Goal: Transaction & Acquisition: Purchase product/service

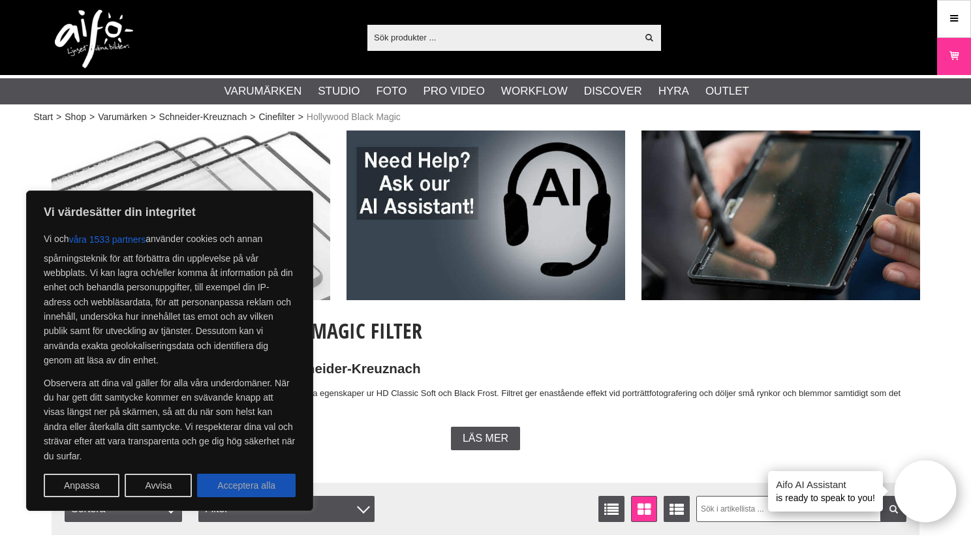
click at [242, 482] on button "Acceptera alla" at bounding box center [246, 486] width 99 height 24
checkbox input "true"
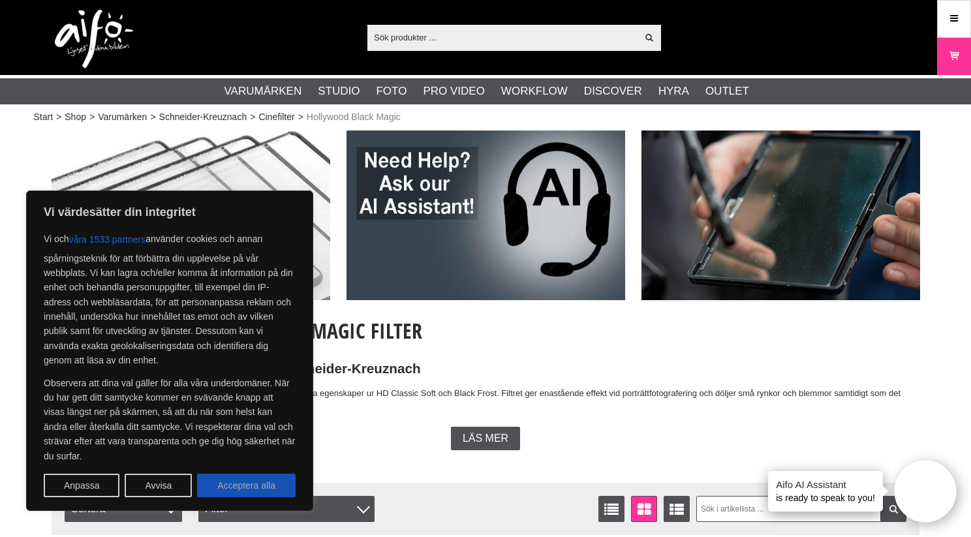
checkbox input "true"
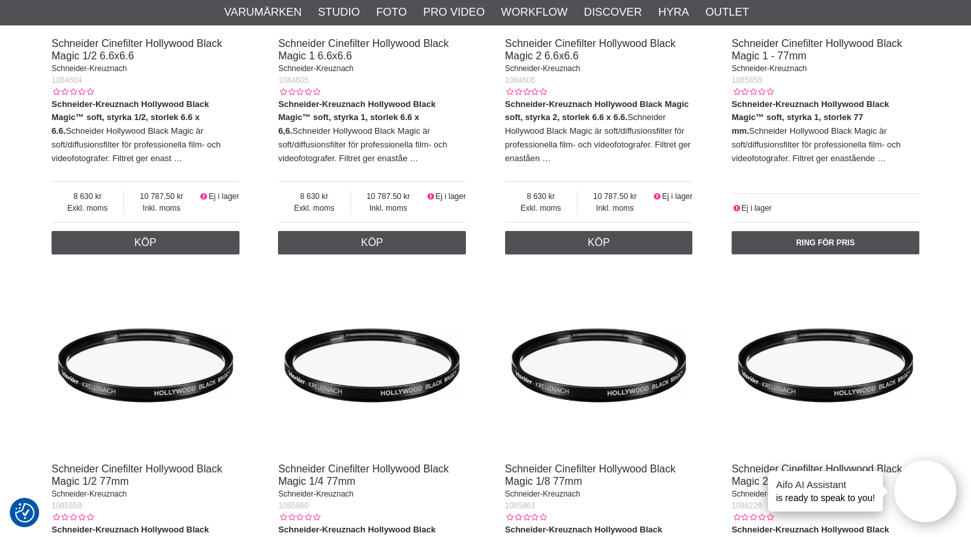
scroll to position [1778, 0]
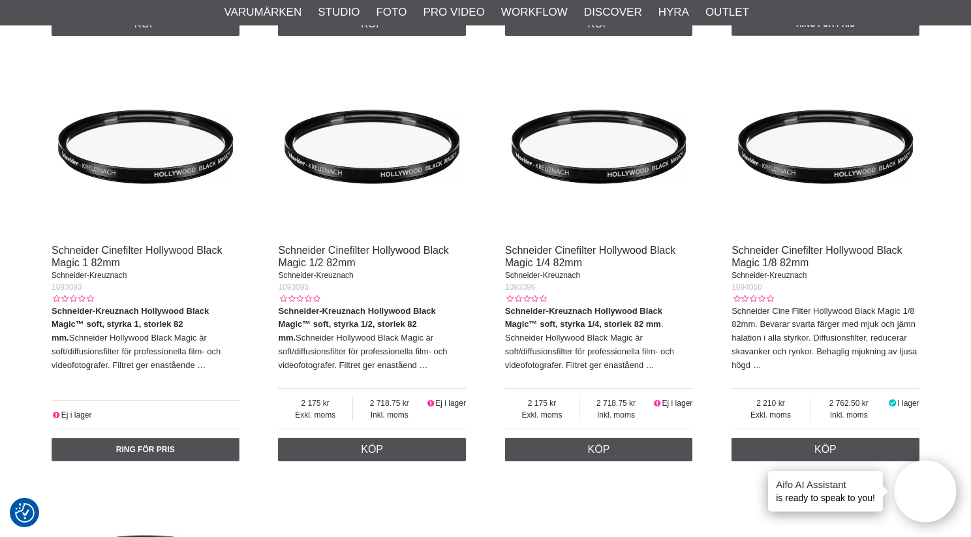
scroll to position [2636, 0]
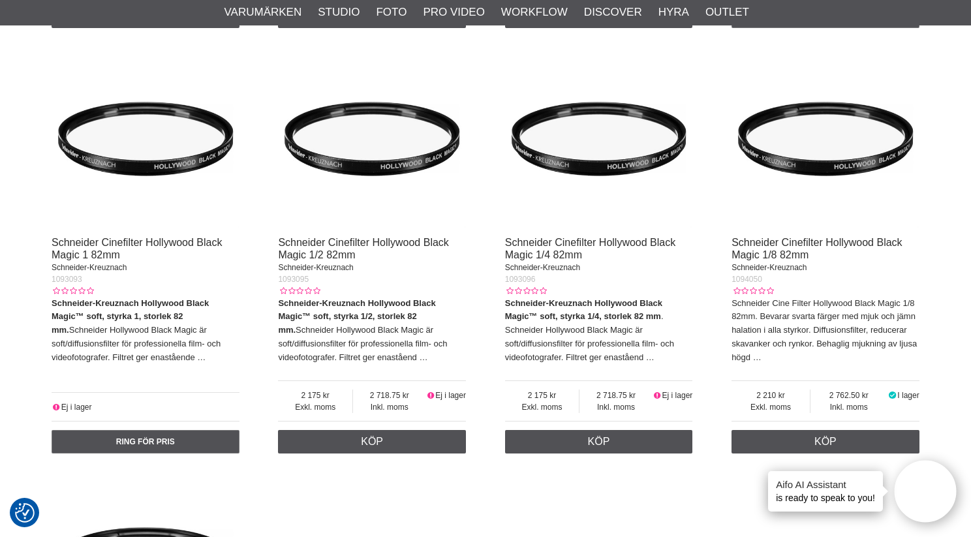
click at [630, 178] on img at bounding box center [599, 135] width 188 height 188
